Goal: Transaction & Acquisition: Purchase product/service

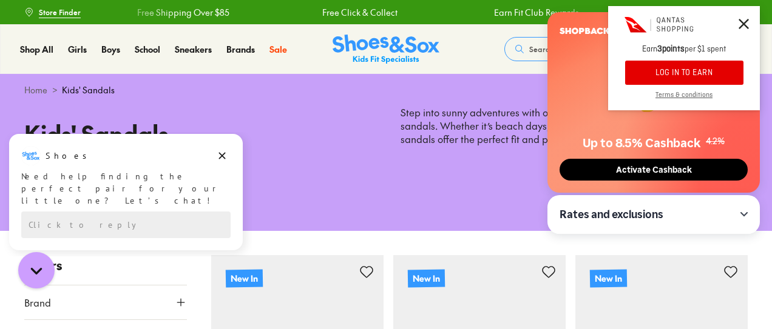
click at [743, 21] on icon at bounding box center [743, 24] width 10 height 10
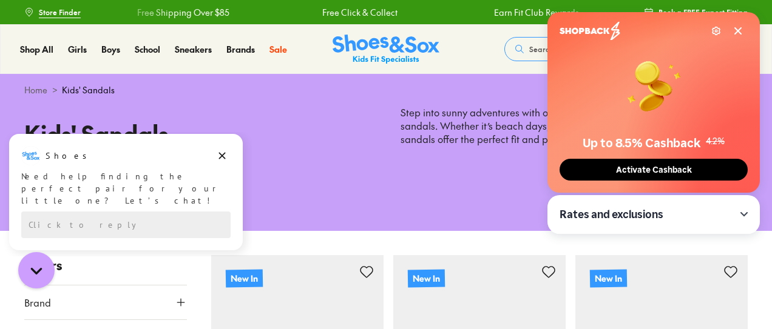
click at [736, 30] on icon at bounding box center [738, 31] width 6 height 6
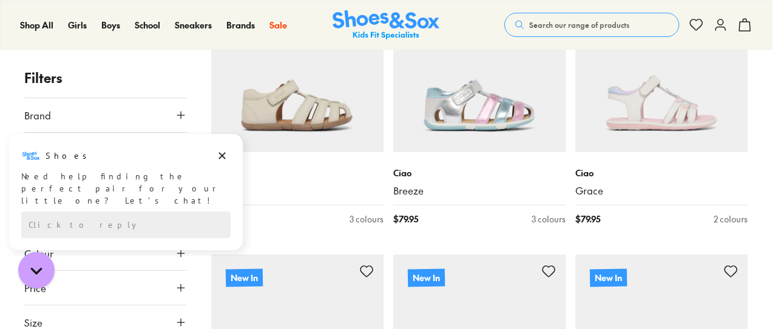
scroll to position [323, 0]
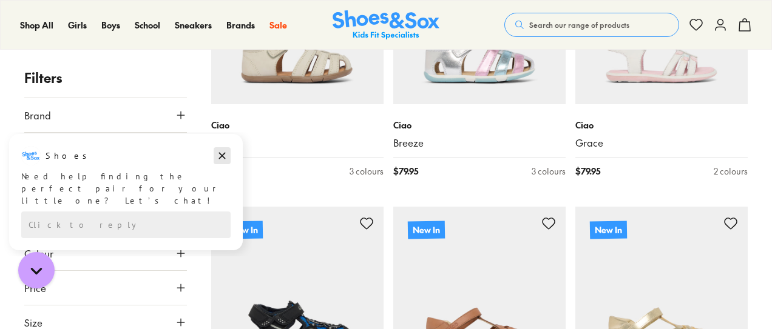
click at [217, 150] on icon "Dismiss campaign" at bounding box center [222, 156] width 12 height 15
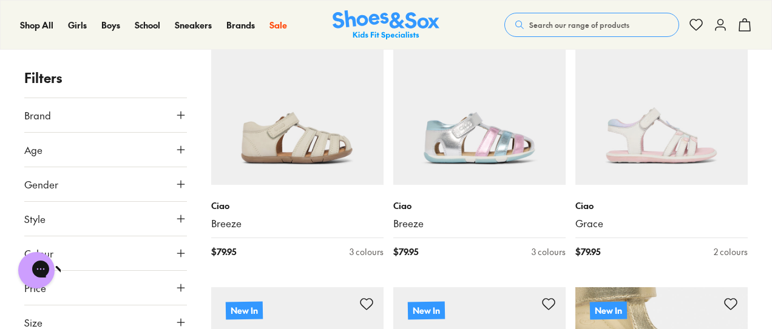
type input "***"
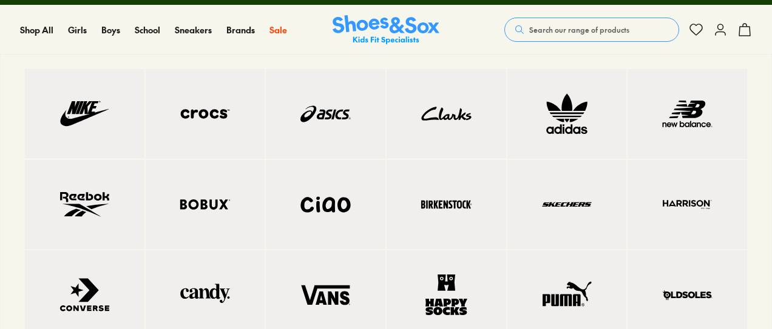
scroll to position [0, 0]
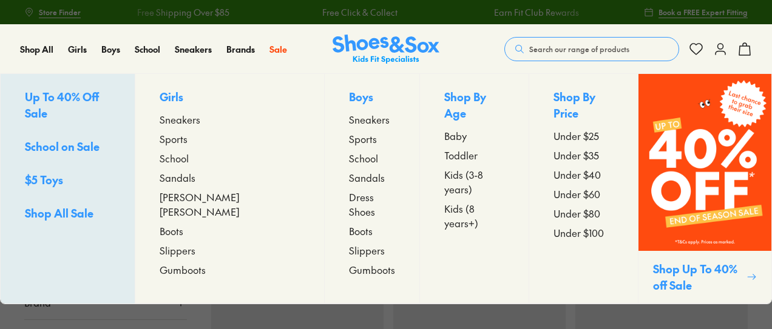
click at [444, 167] on span "Kids (3-8 years)" at bounding box center [474, 181] width 60 height 29
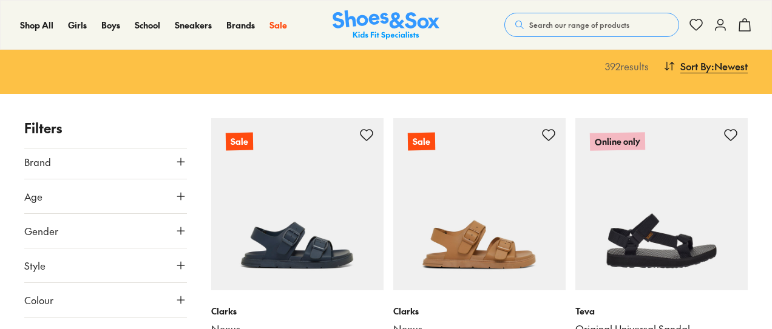
scroll to position [243, 0]
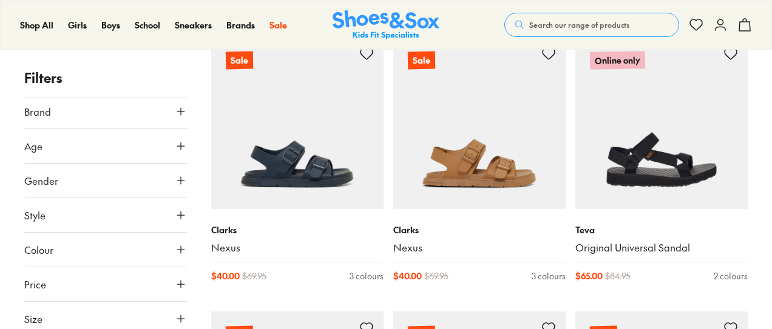
click at [81, 316] on button "Size" at bounding box center [105, 319] width 163 height 34
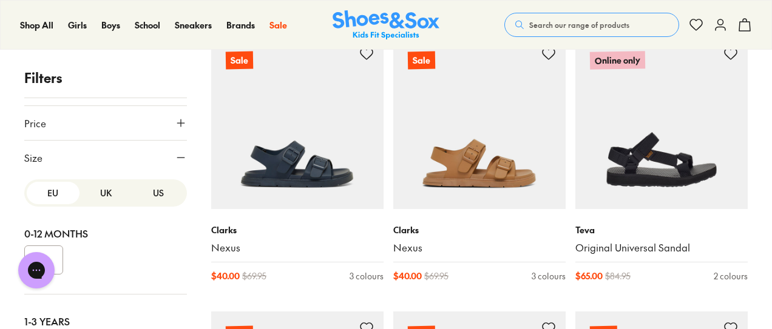
scroll to position [0, 0]
click at [144, 186] on button "US" at bounding box center [158, 193] width 53 height 22
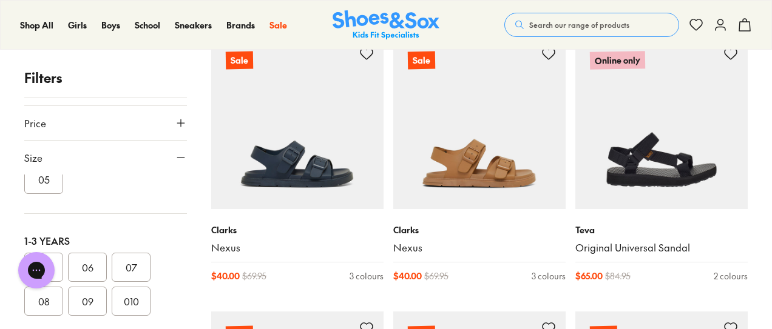
scroll to position [161, 0]
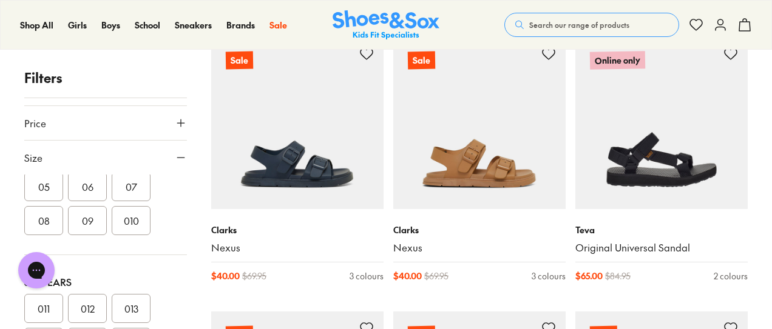
click at [49, 305] on button "011" at bounding box center [43, 308] width 39 height 29
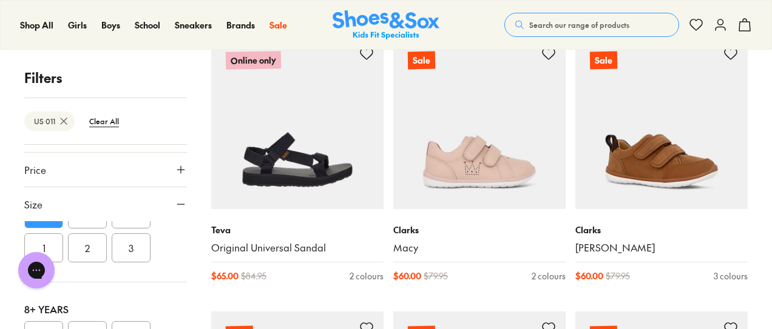
scroll to position [288, 0]
click at [86, 235] on button "012" at bounding box center [87, 229] width 39 height 29
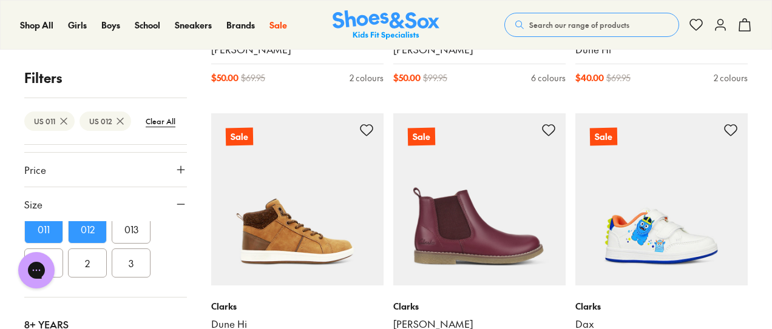
scroll to position [809, 0]
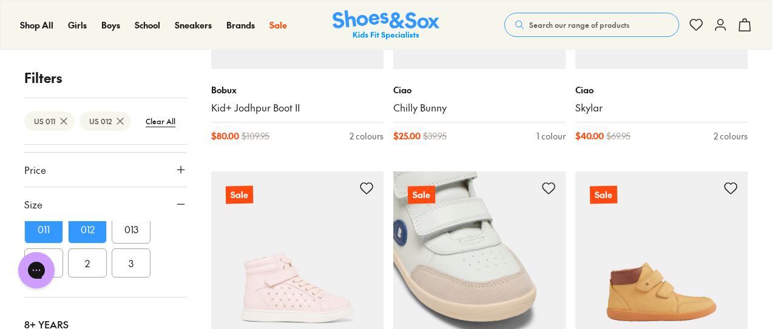
scroll to position [4126, 0]
